Goal: Task Accomplishment & Management: Complete application form

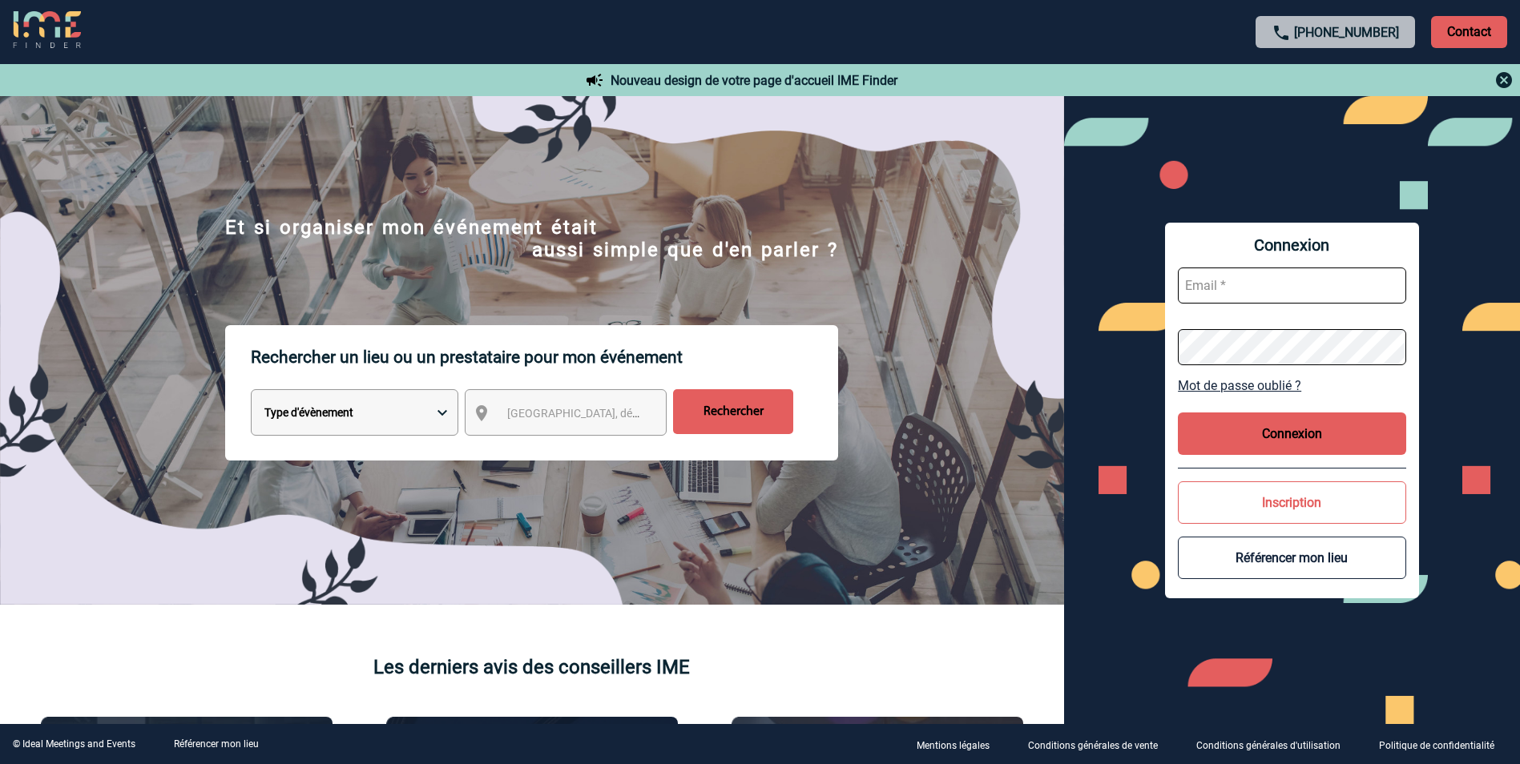
click at [1264, 289] on input "text" at bounding box center [1292, 286] width 228 height 36
type input "[PERSON_NAME][EMAIL_ADDRESS][PERSON_NAME][DOMAIN_NAME]"
click at [1303, 499] on button "Inscription" at bounding box center [1292, 503] width 228 height 42
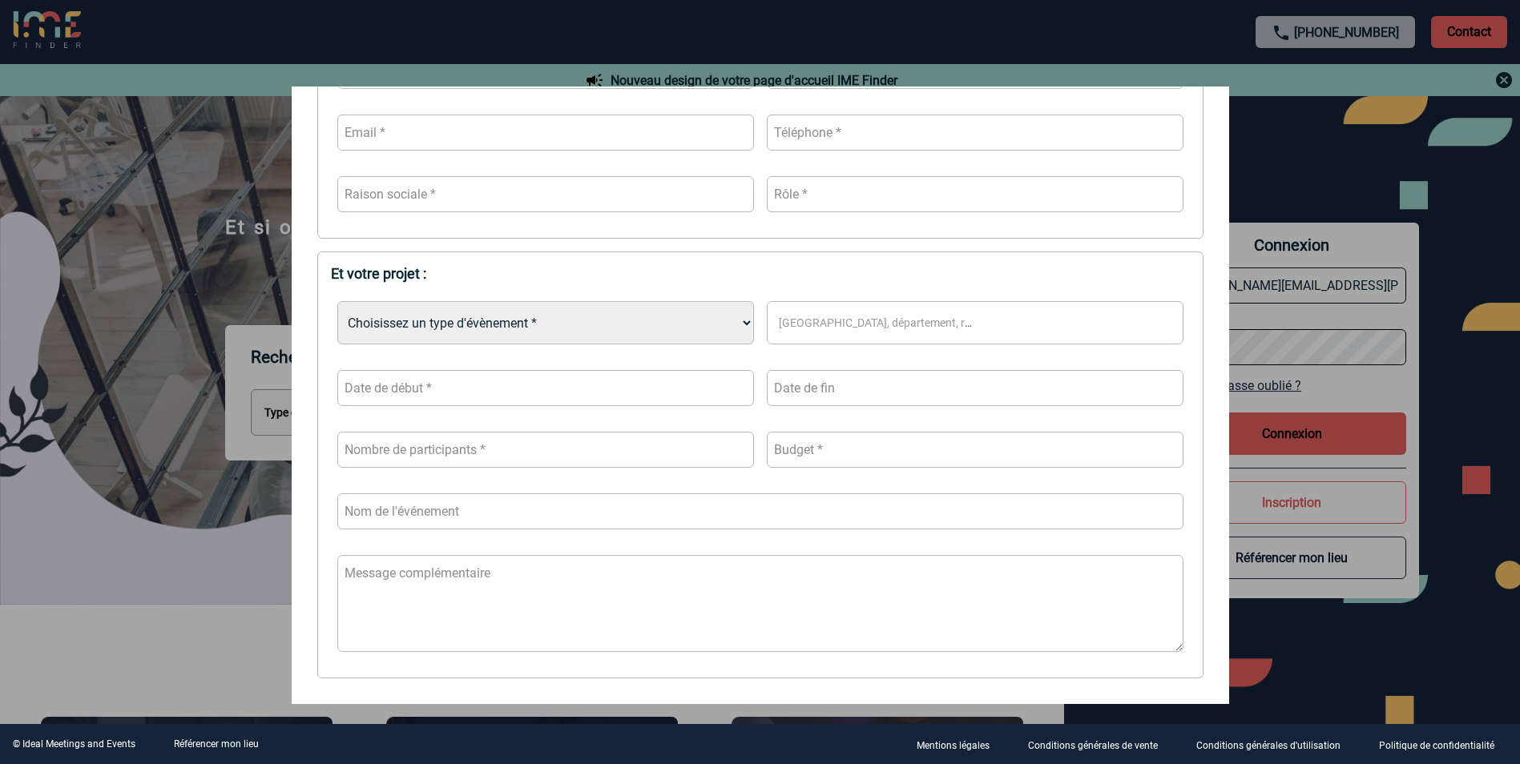
scroll to position [321, 0]
click at [1404, 203] on div at bounding box center [760, 382] width 1520 height 764
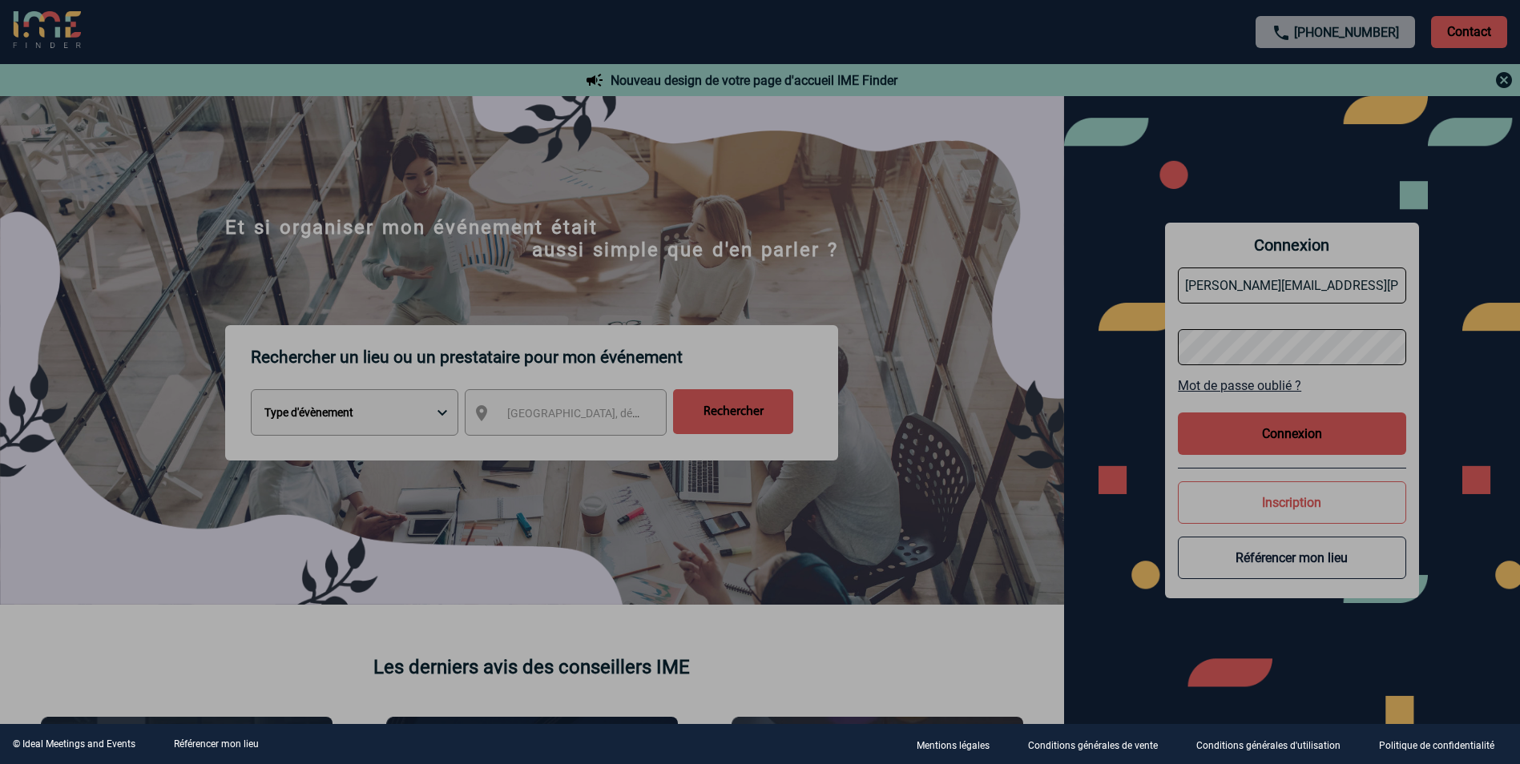
click at [1281, 337] on div at bounding box center [760, 382] width 1520 height 764
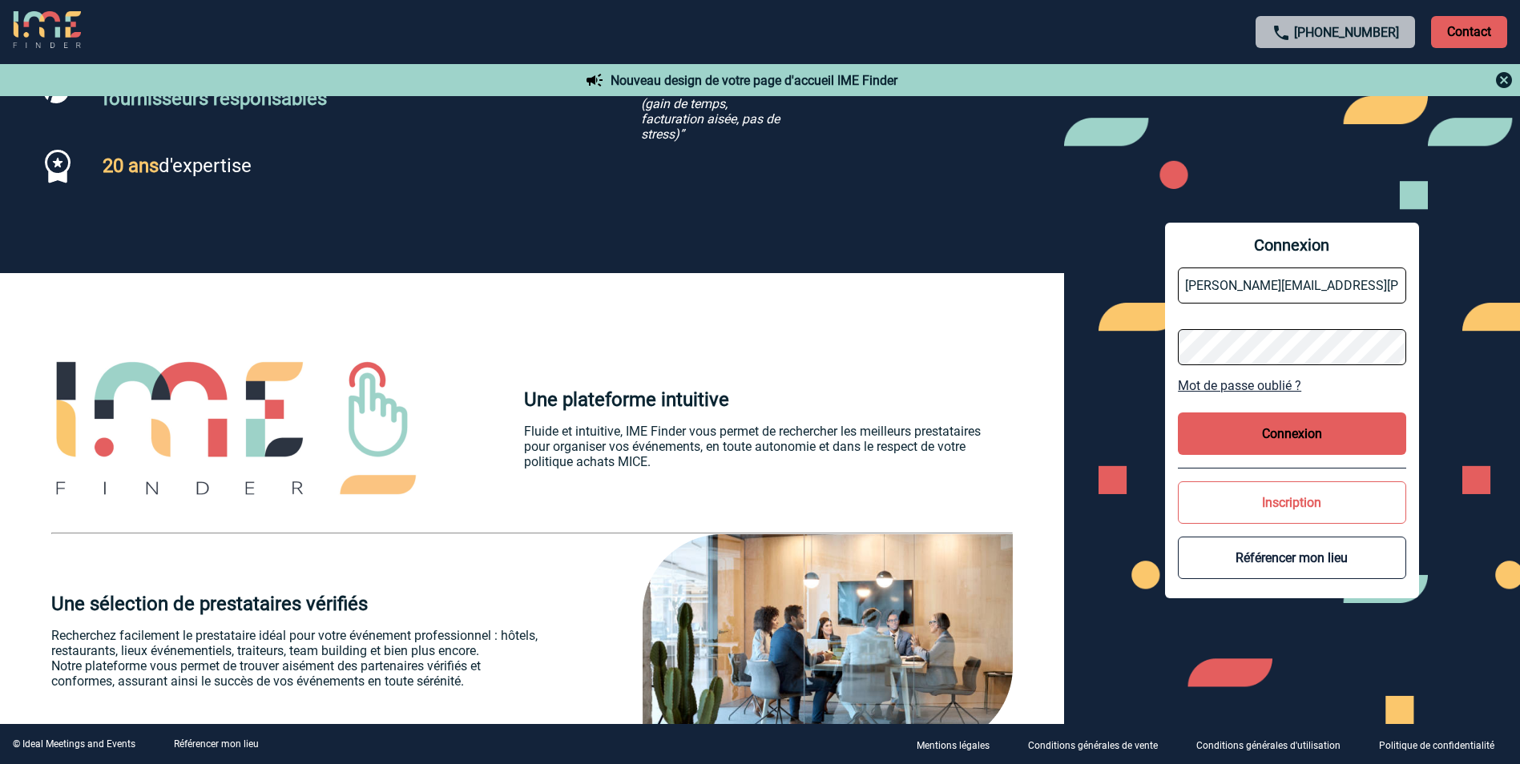
scroll to position [1603, 0]
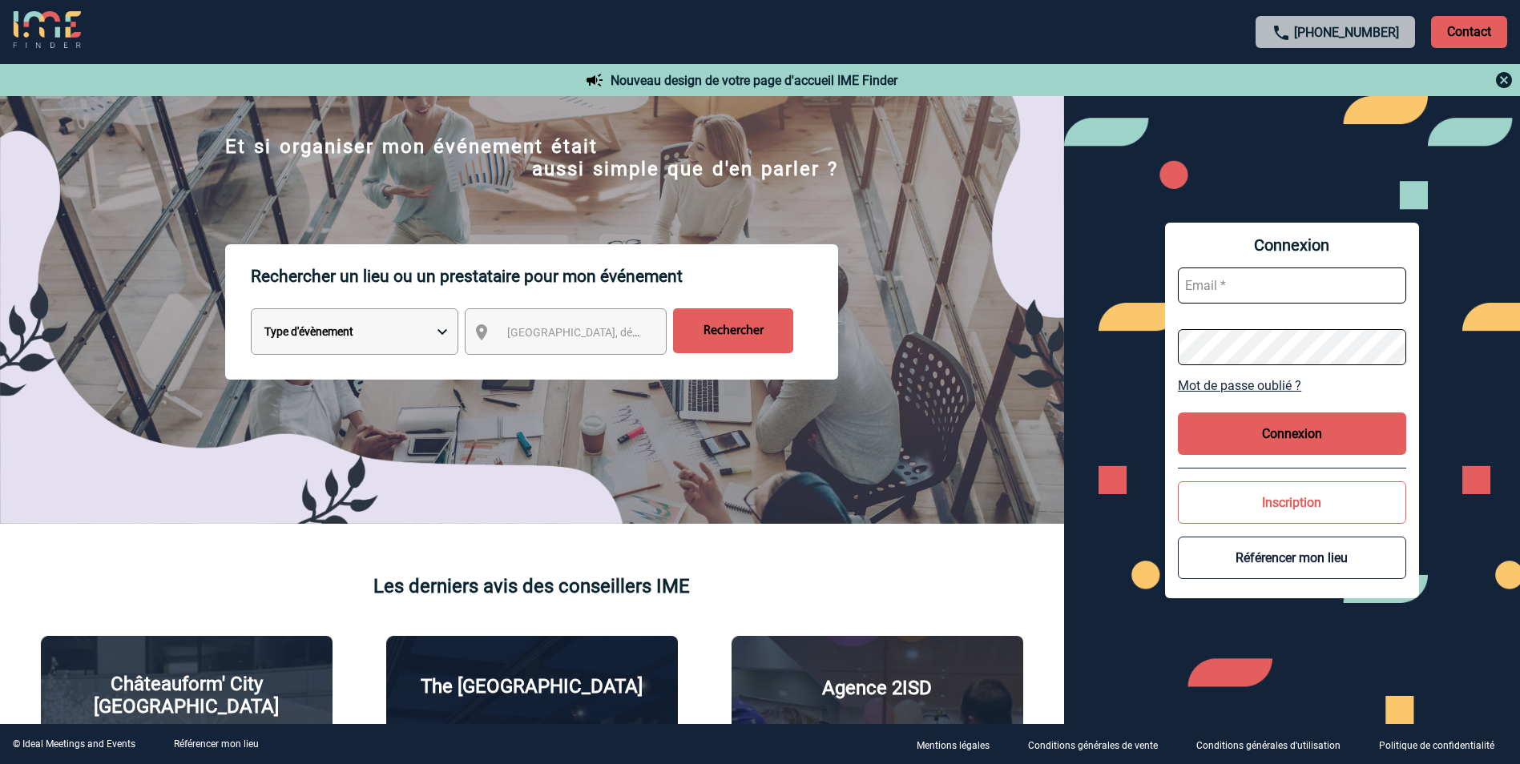
scroll to position [80, 0]
click at [1199, 495] on button "Inscription" at bounding box center [1292, 503] width 228 height 42
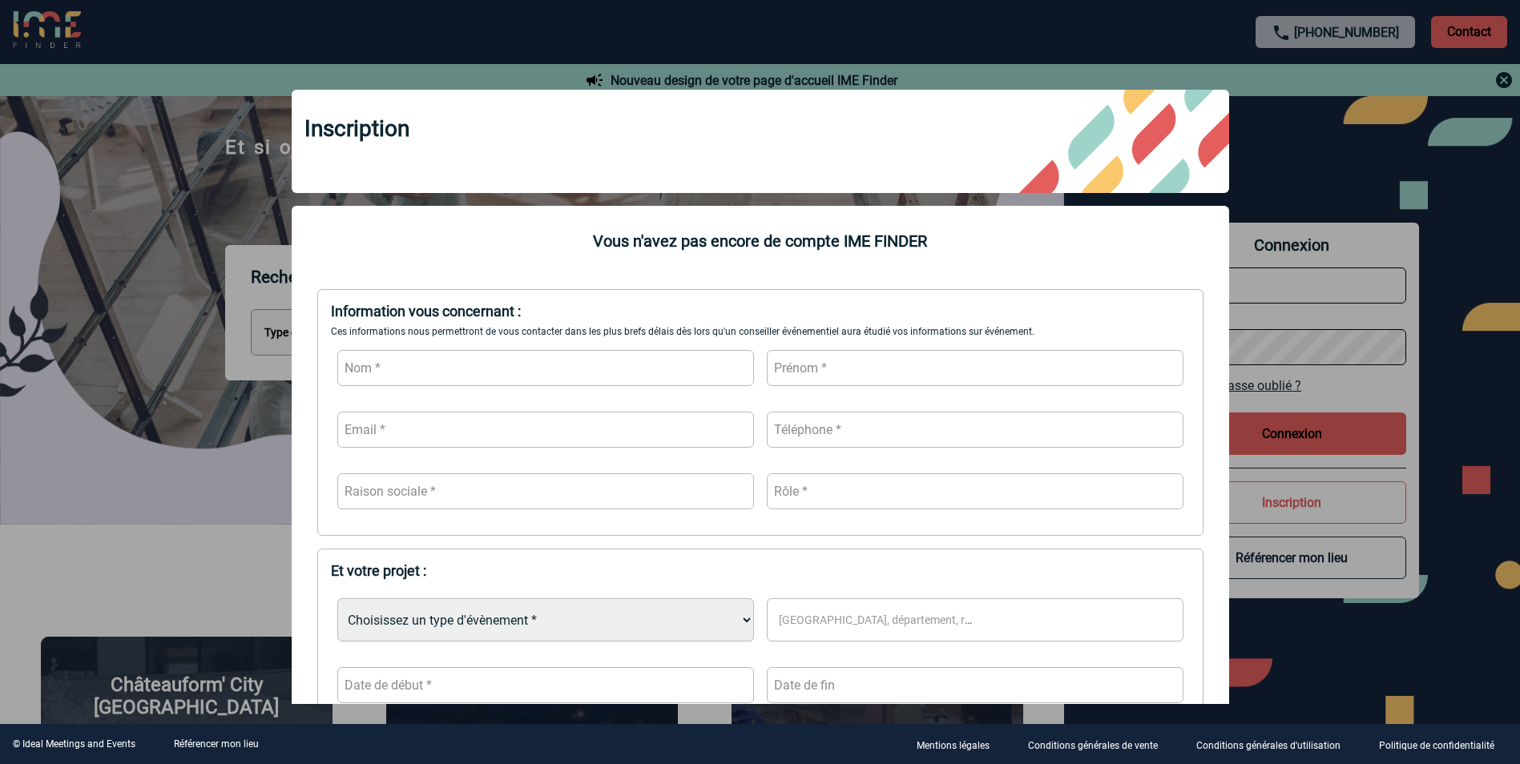
scroll to position [0, 0]
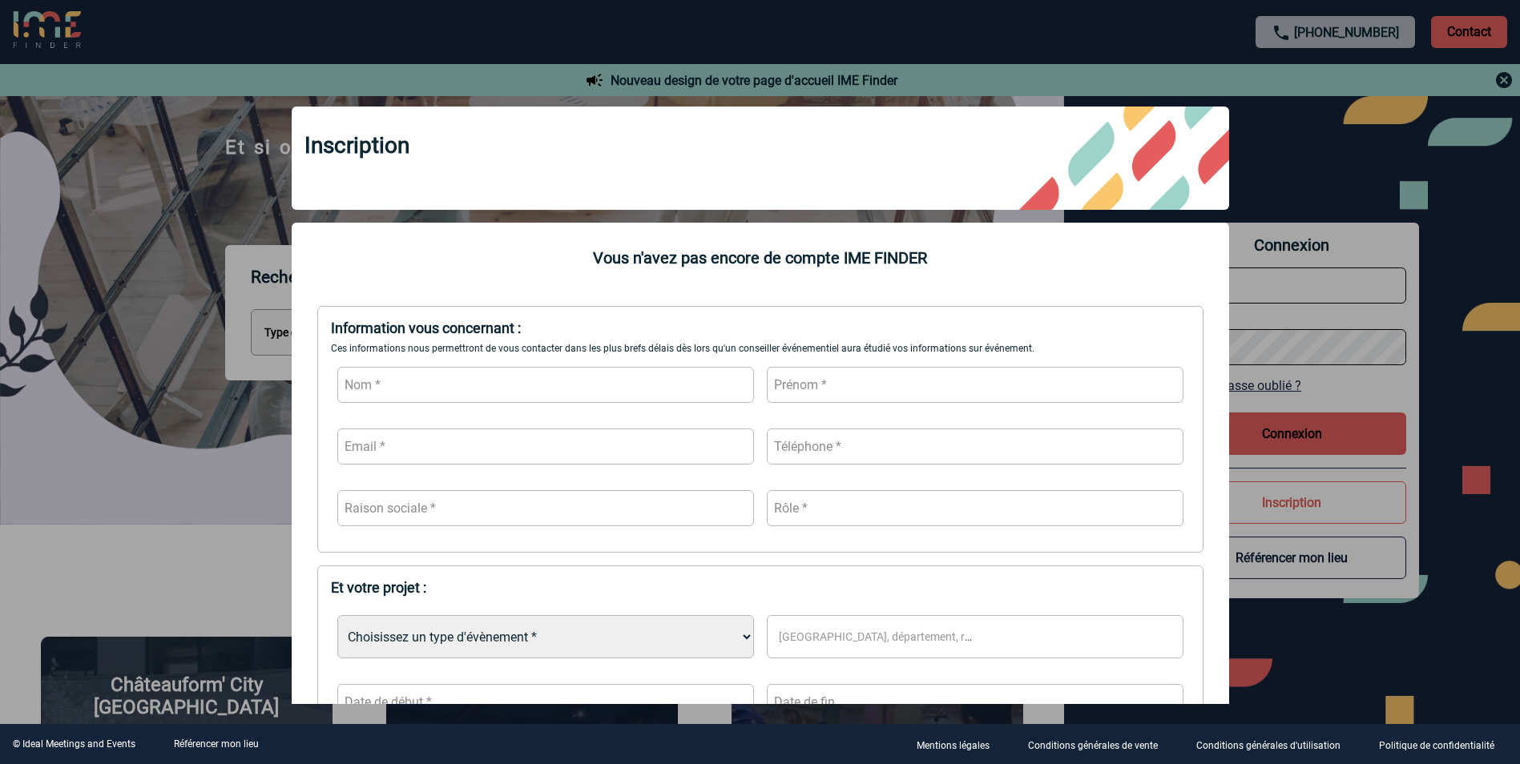
click at [1349, 150] on div at bounding box center [760, 382] width 1520 height 764
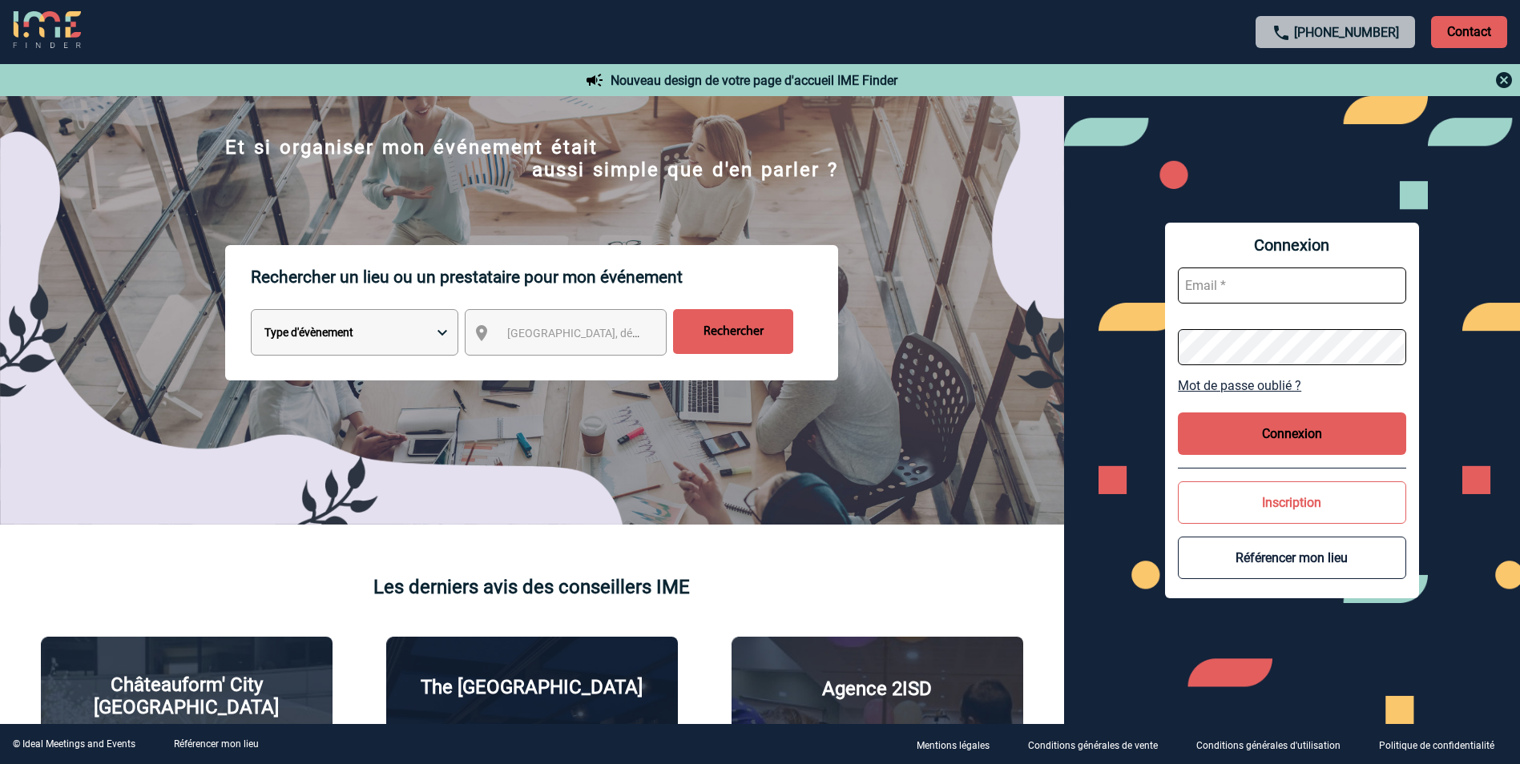
click at [1317, 511] on button "Inscription" at bounding box center [1292, 503] width 228 height 42
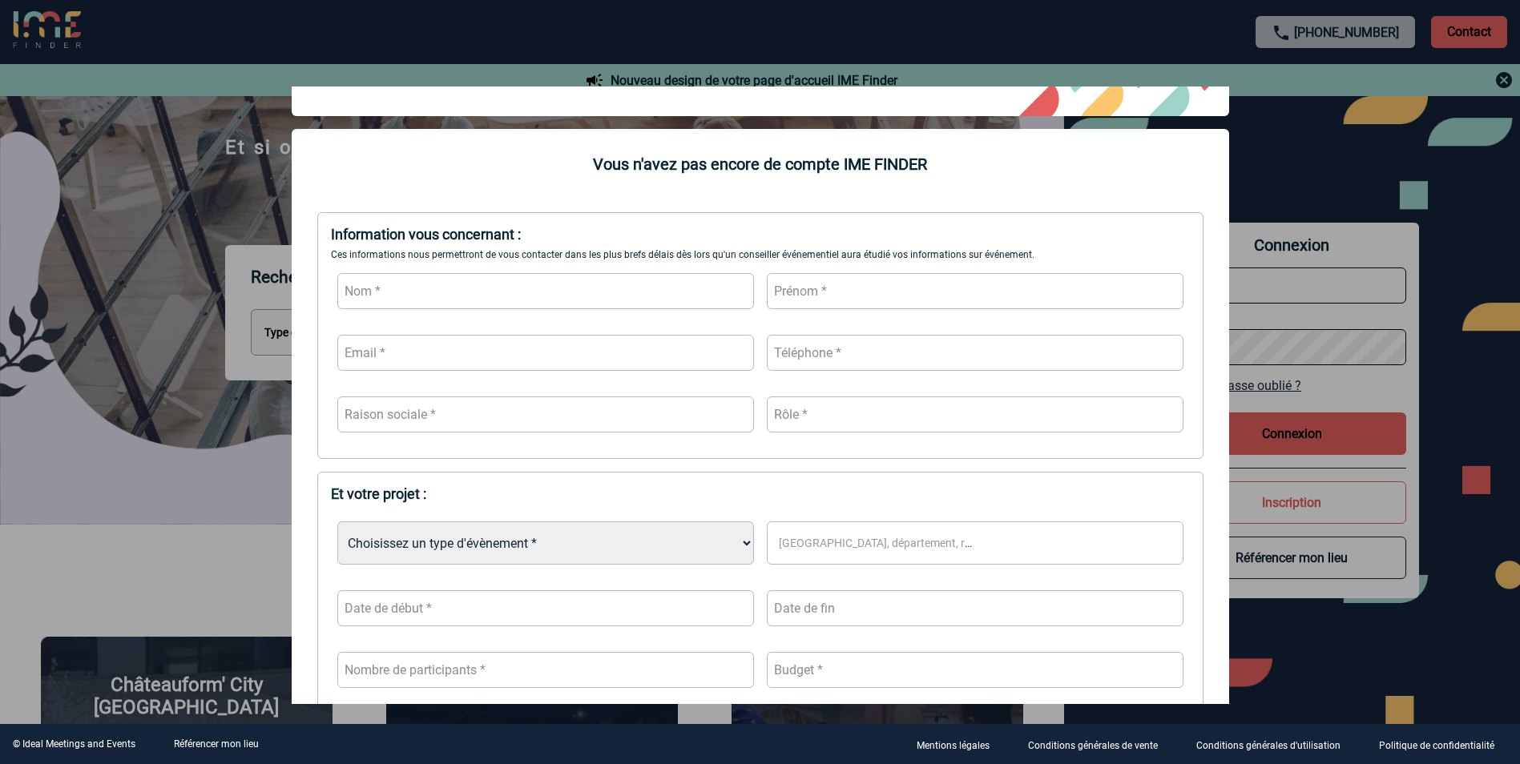
scroll to position [80, 0]
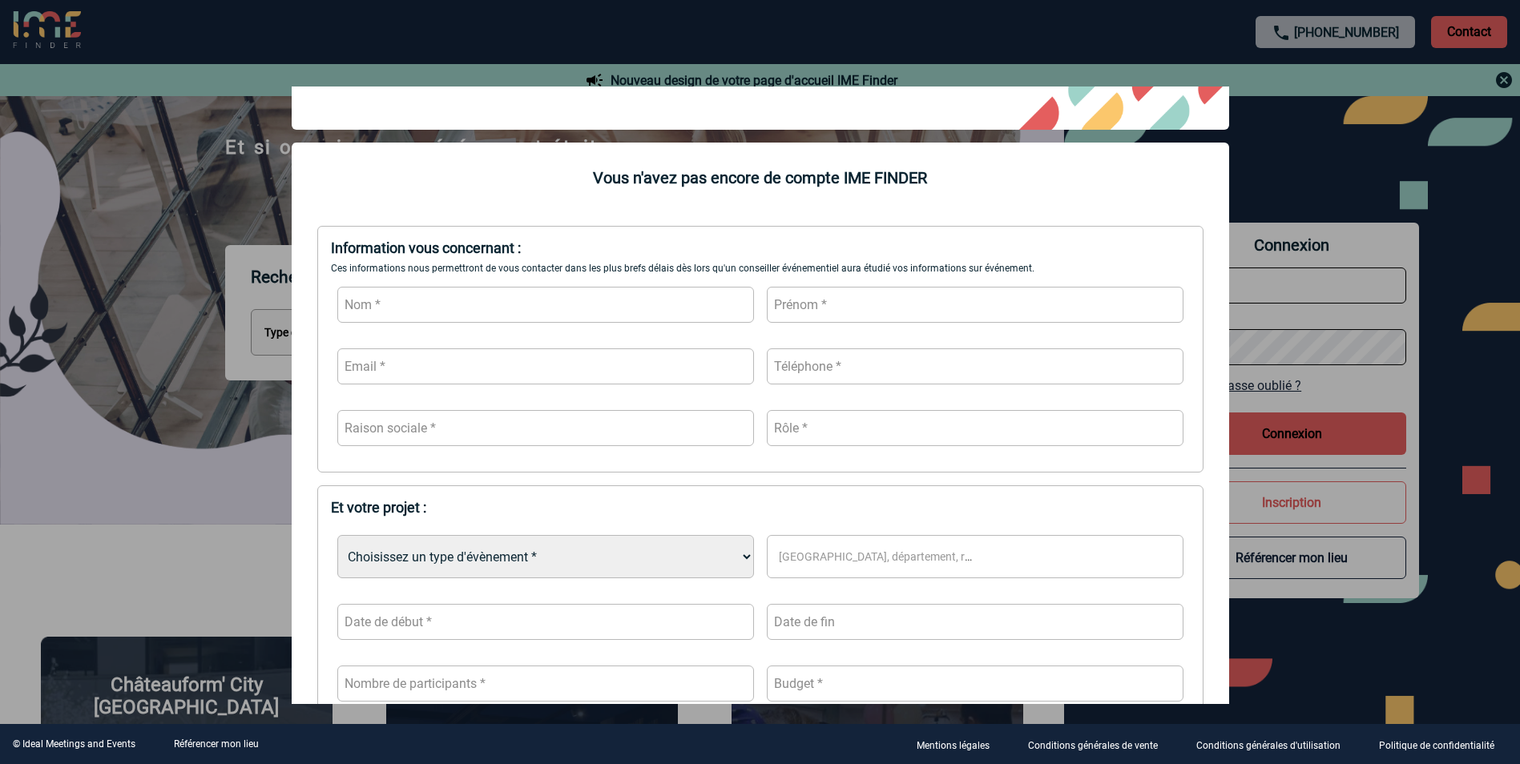
click at [398, 298] on input "text" at bounding box center [545, 305] width 417 height 36
type input "[PERSON_NAME]"
type input "Maguie"
type input "[EMAIL_ADDRESS][PERSON_NAME][DOMAIN_NAME]"
drag, startPoint x: 779, startPoint y: 366, endPoint x: 1118, endPoint y: 549, distance: 385.0
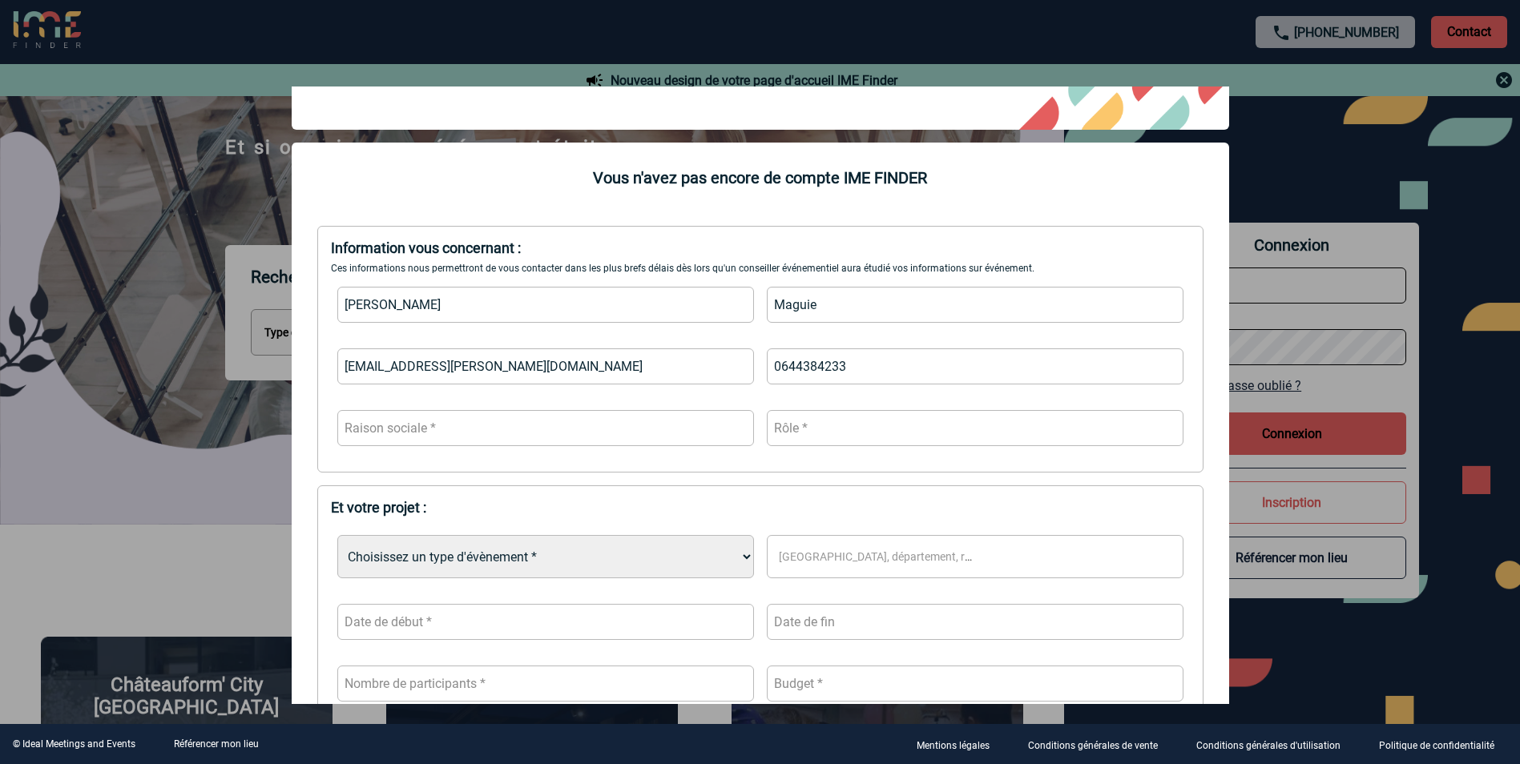
click at [779, 366] on input "0644384233" at bounding box center [975, 367] width 417 height 36
type input "0344384233"
click at [845, 438] on input "text" at bounding box center [975, 428] width 417 height 36
type input "Chargée de communication"
click at [603, 439] on input "text" at bounding box center [545, 428] width 417 height 36
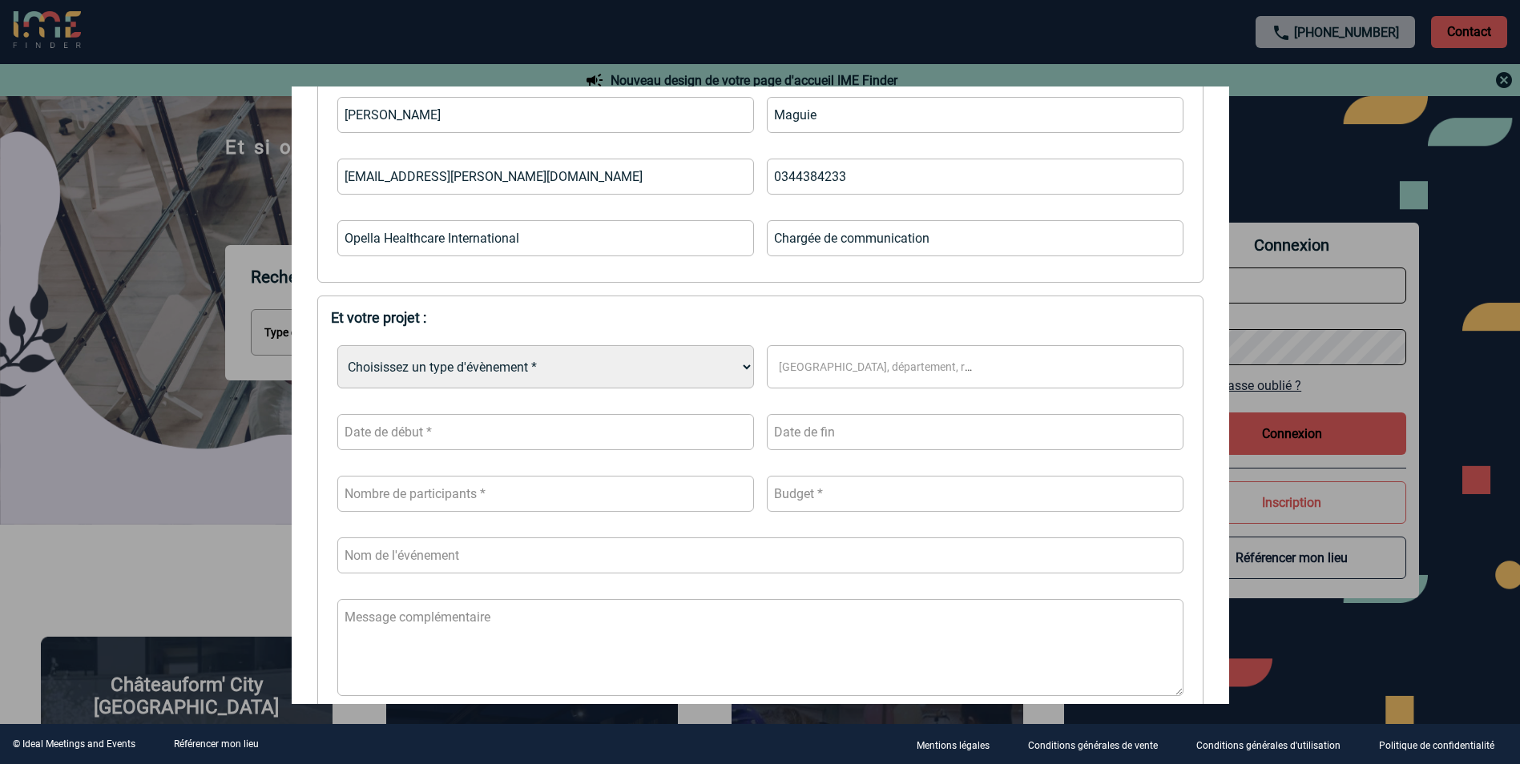
scroll to position [321, 0]
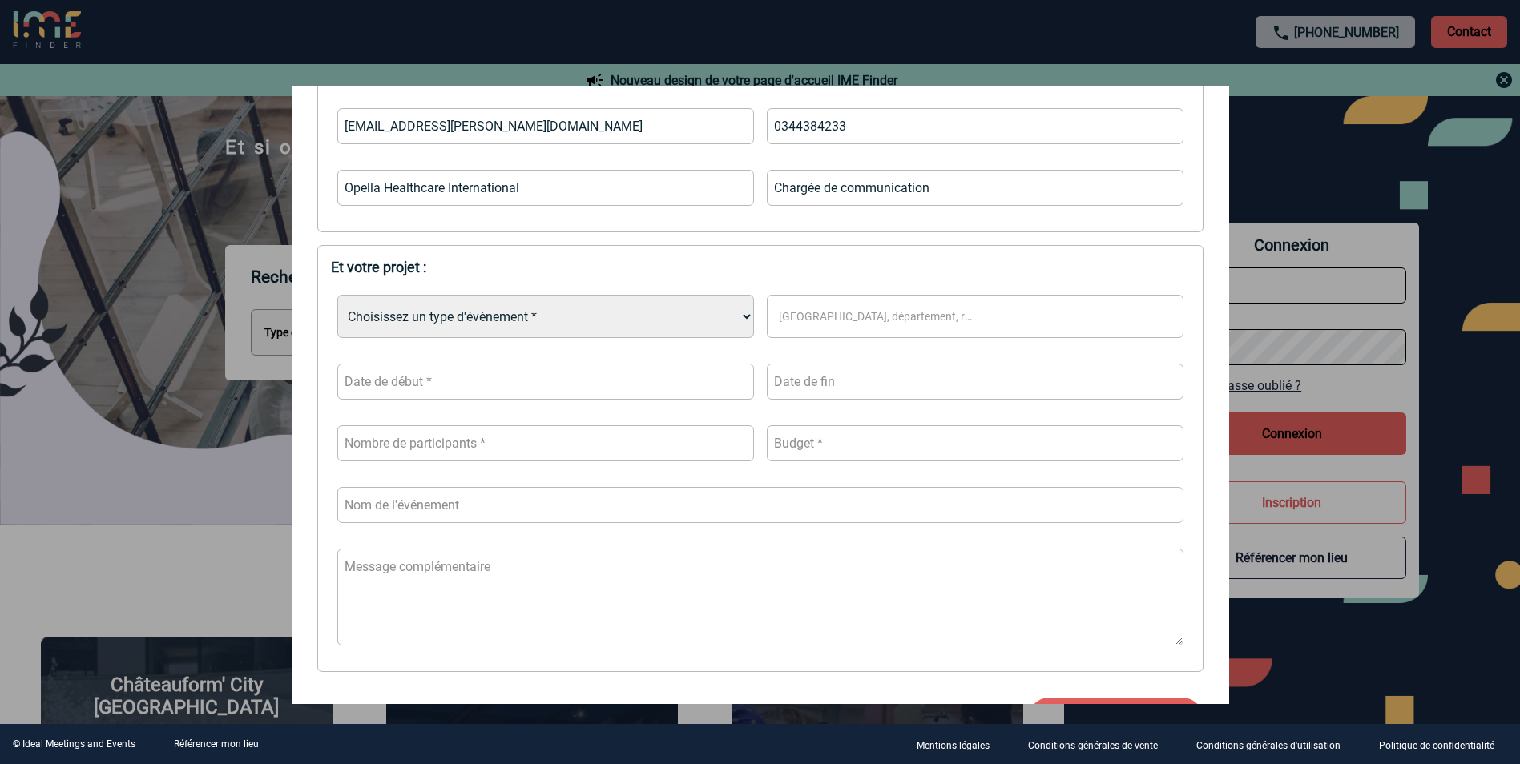
type input "Opella Healthcare International"
click at [733, 314] on select "Choisissez un type d'évènement * Séminaire avec nuitée Séminaire sans nuitée Re…" at bounding box center [545, 316] width 417 height 43
select select "9"
click at [337, 297] on select "Choisissez un type d'évènement * Séminaire avec nuitée Séminaire sans nuitée Re…" at bounding box center [545, 316] width 417 height 43
click at [835, 323] on span "[GEOGRAPHIC_DATA], département, région..." at bounding box center [894, 316] width 230 height 13
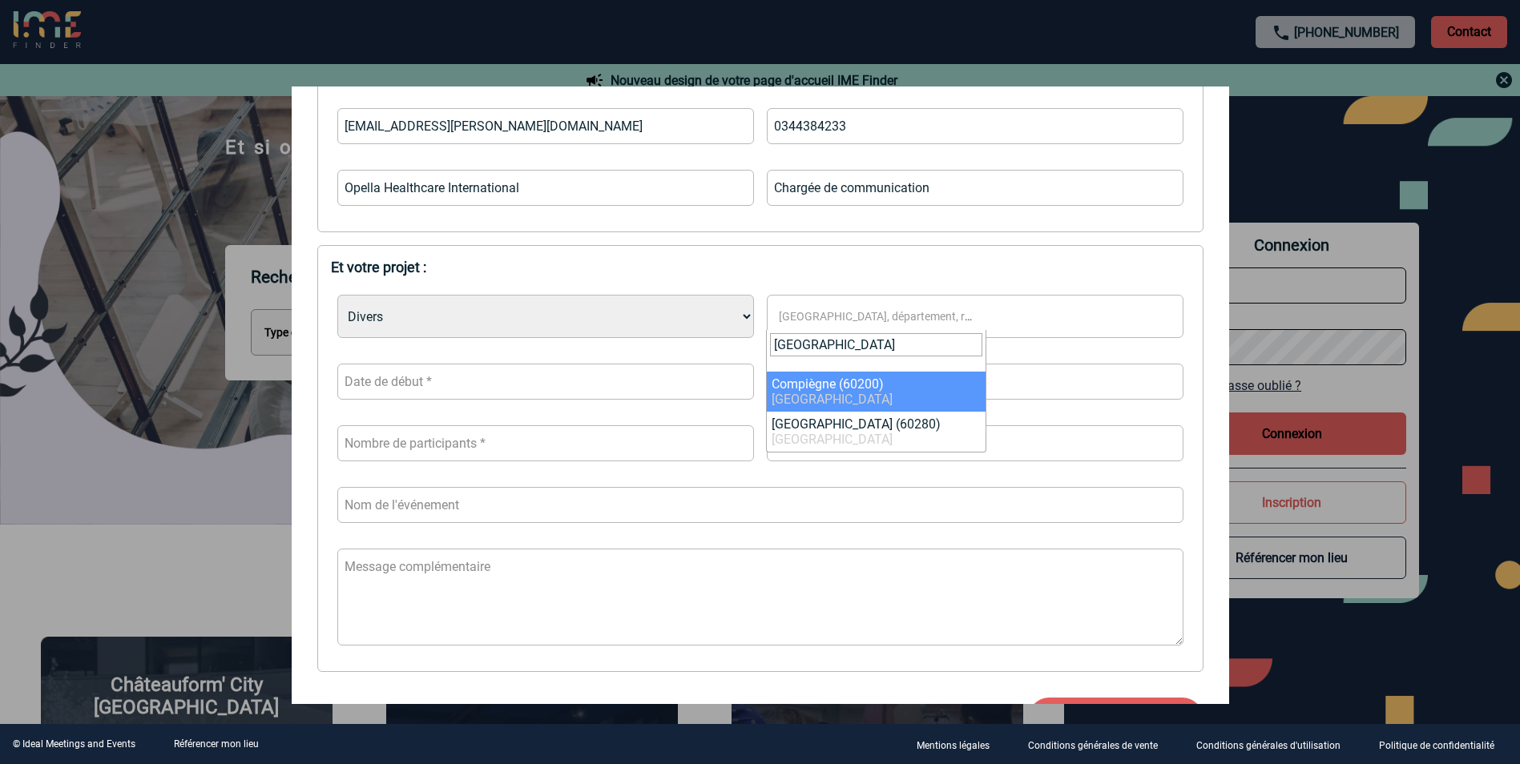
type input "[GEOGRAPHIC_DATA]"
select select "17267"
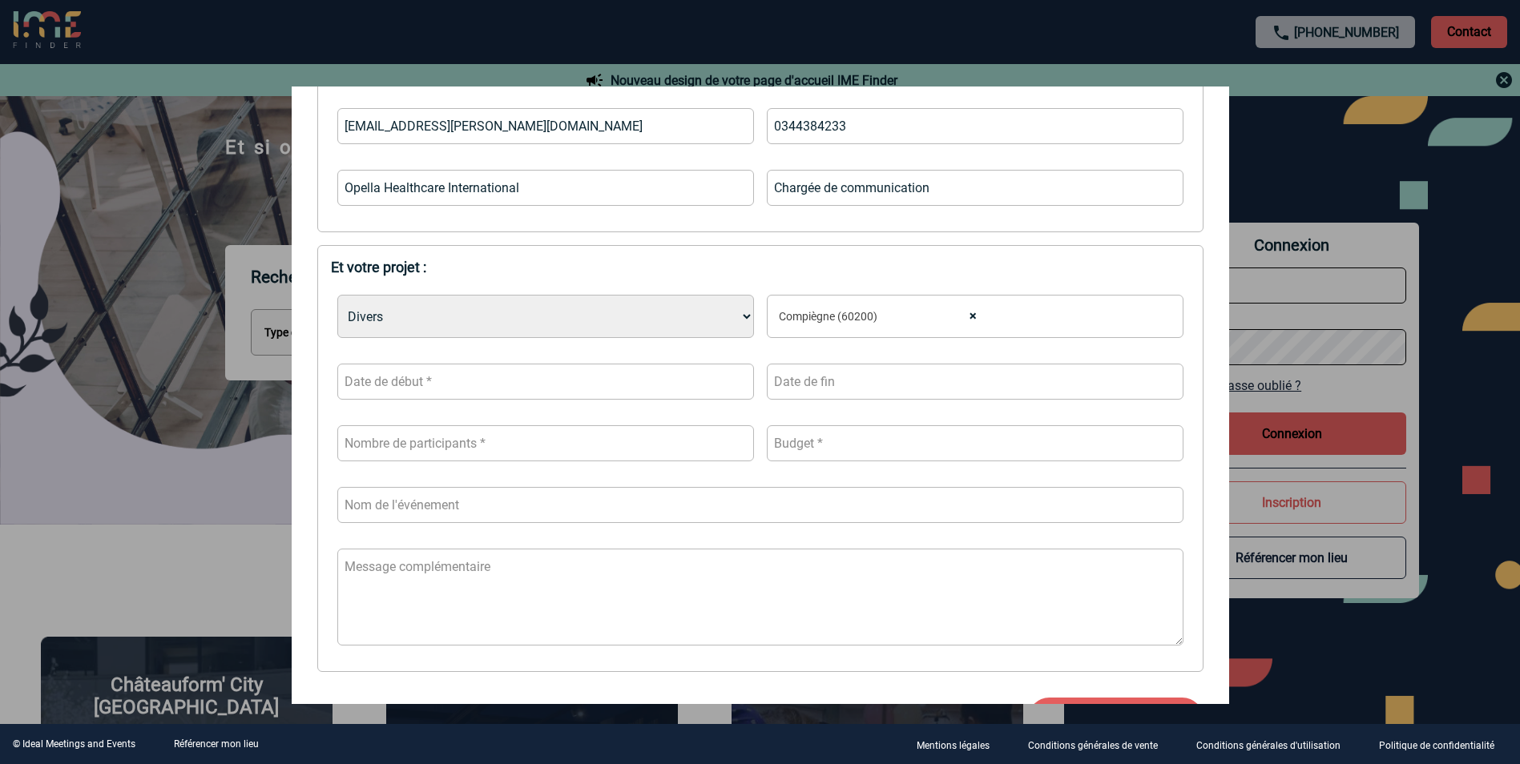
click at [537, 390] on input "text" at bounding box center [545, 382] width 417 height 36
click at [533, 421] on link "Suivant" at bounding box center [545, 418] width 25 height 25
click at [540, 421] on span "Suivant" at bounding box center [544, 419] width 13 height 13
click at [355, 419] on span "Précédent" at bounding box center [353, 419] width 13 height 13
click at [538, 522] on link "12" at bounding box center [543, 512] width 30 height 29
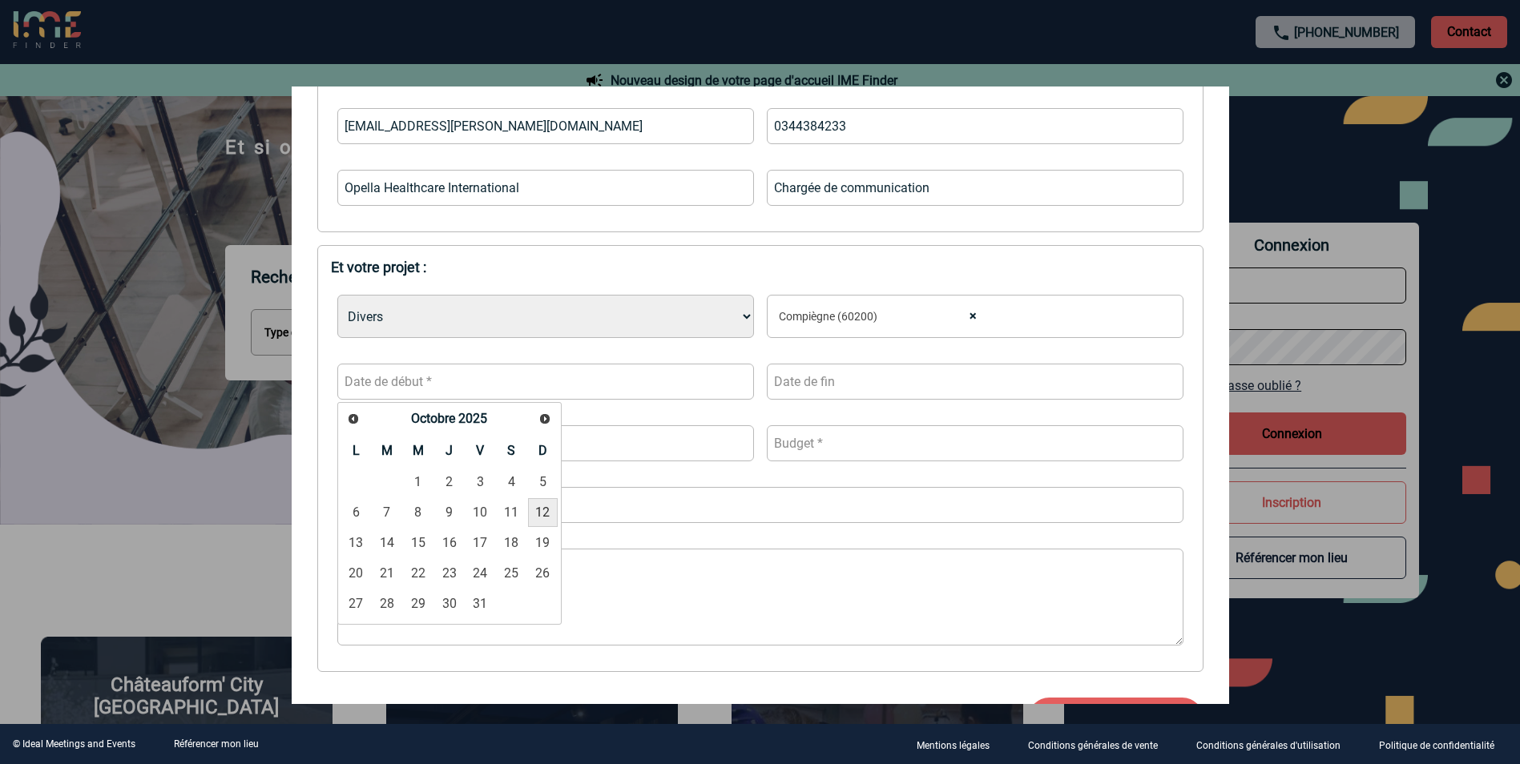
type input "[DATE]"
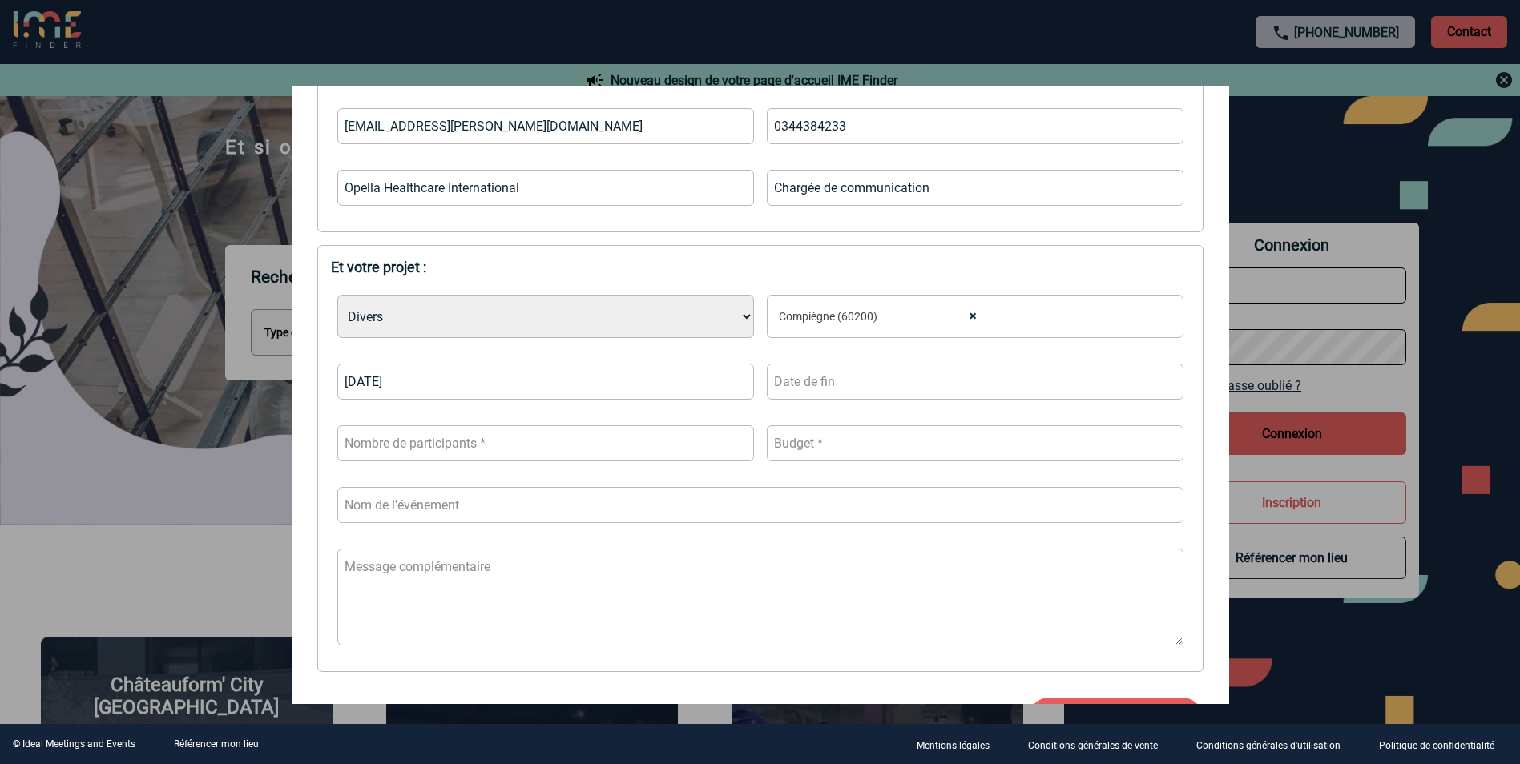
click at [812, 400] on input "text" at bounding box center [975, 382] width 417 height 36
click at [966, 511] on link "12" at bounding box center [966, 512] width 30 height 29
type input "[DATE]"
click at [452, 454] on input "number" at bounding box center [545, 443] width 417 height 36
click at [584, 456] on input "number" at bounding box center [545, 443] width 417 height 36
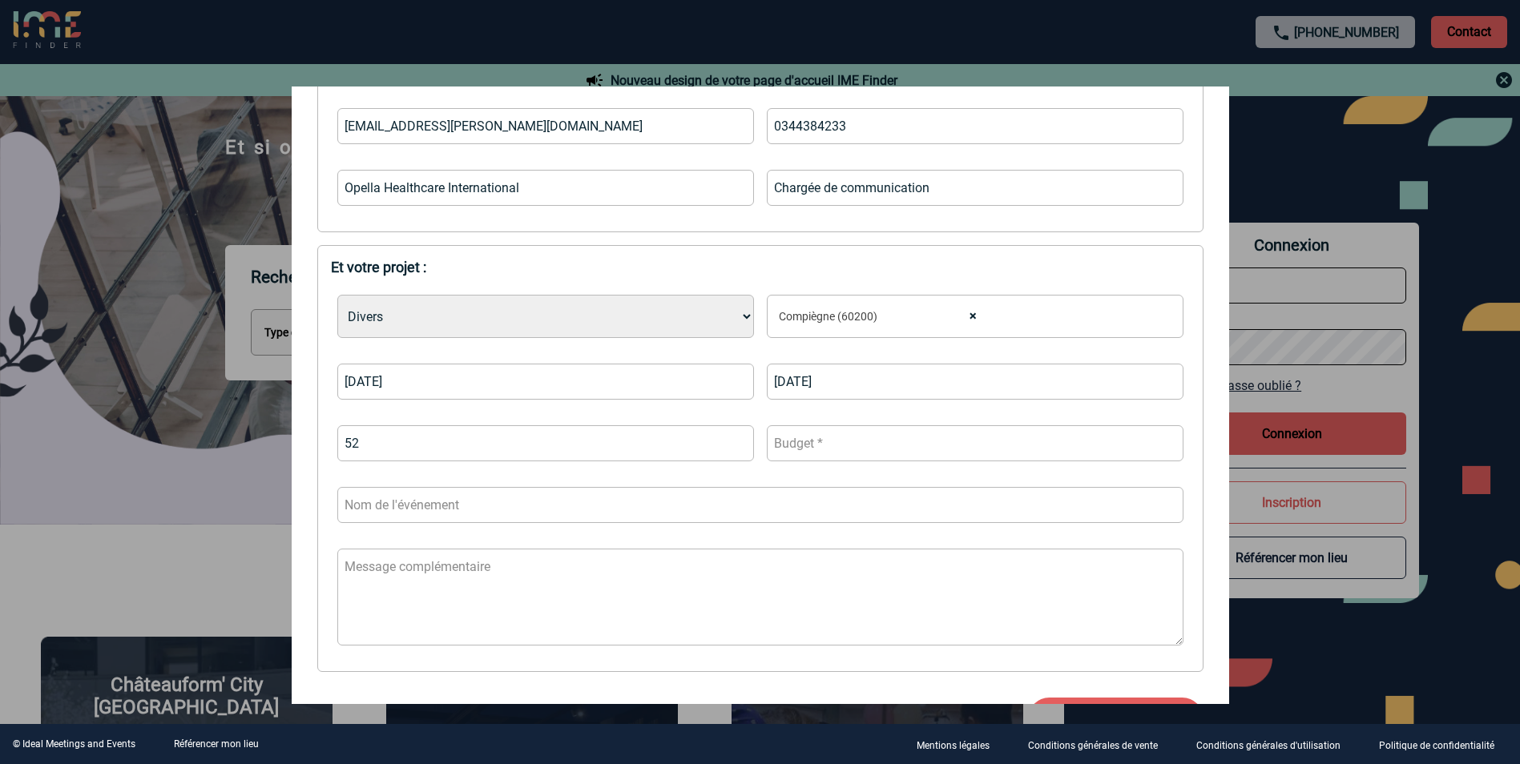
type input "52"
click at [904, 449] on input "number" at bounding box center [975, 443] width 417 height 36
type input "800"
click at [489, 506] on input "text" at bounding box center [760, 505] width 846 height 36
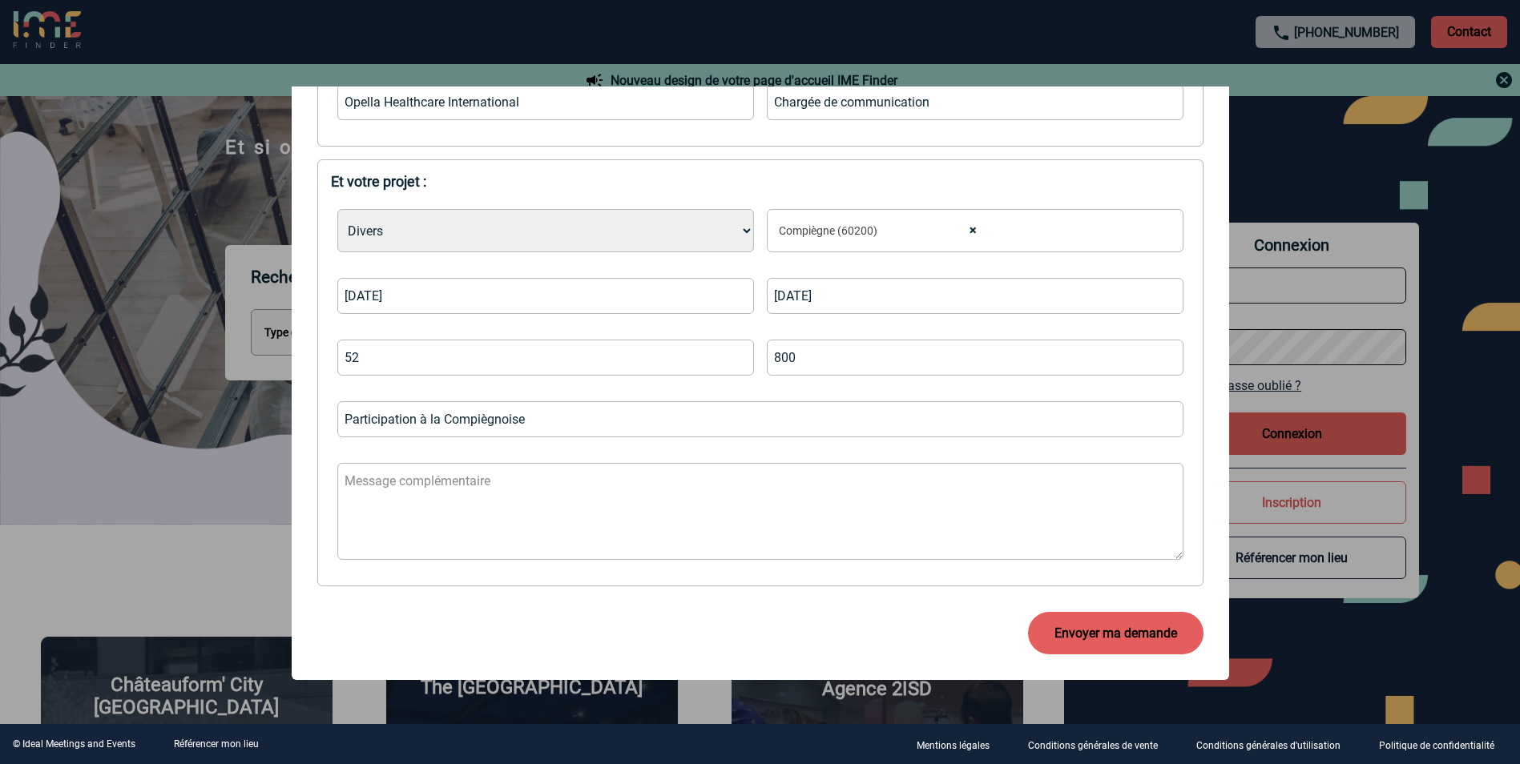
scroll to position [409, 0]
type input "Participation à la Compiègnoise"
click at [1104, 636] on button "Envoyer ma demande" at bounding box center [1115, 633] width 175 height 42
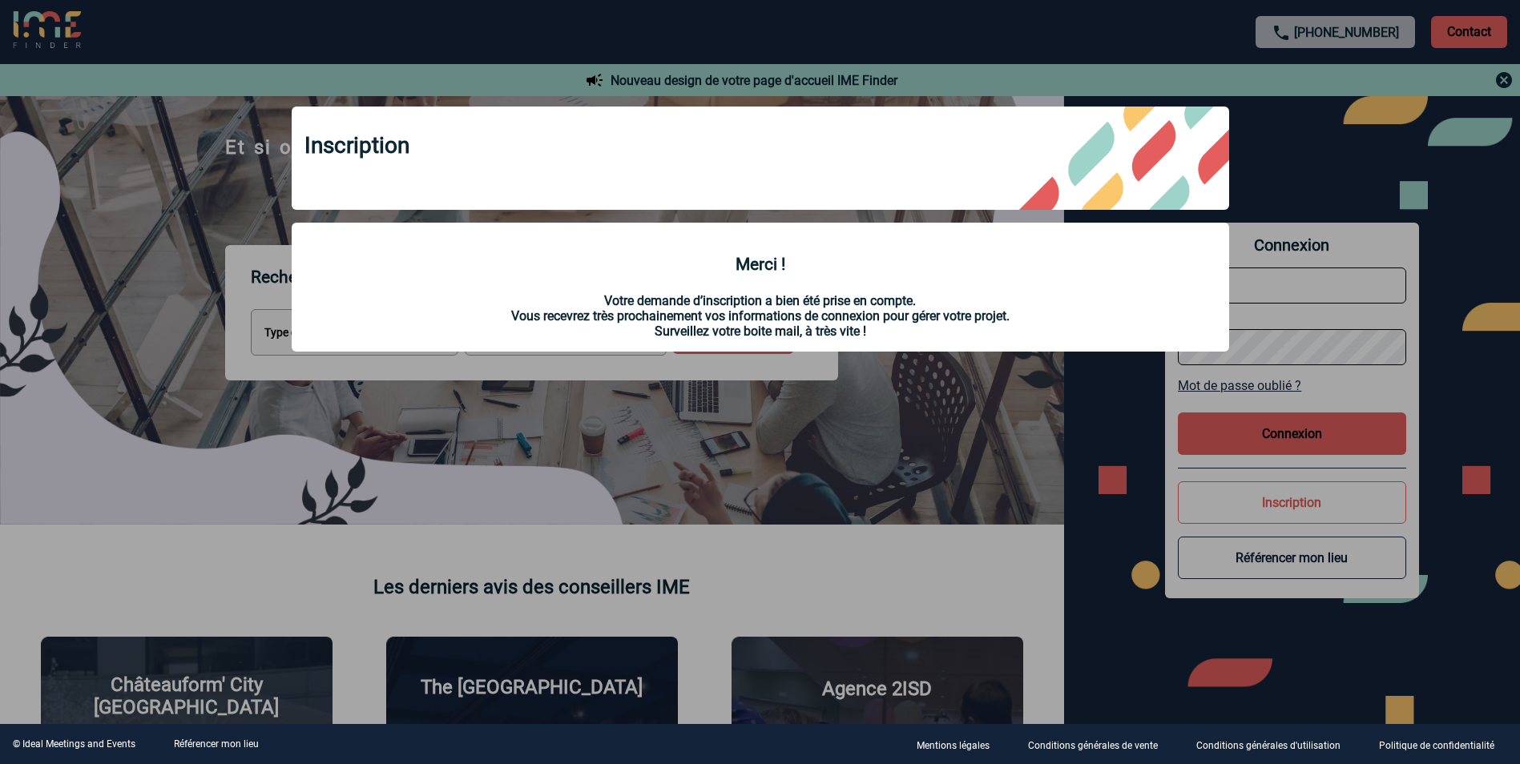
scroll to position [0, 0]
click at [1097, 469] on div at bounding box center [760, 382] width 1520 height 764
